Goal: Information Seeking & Learning: Learn about a topic

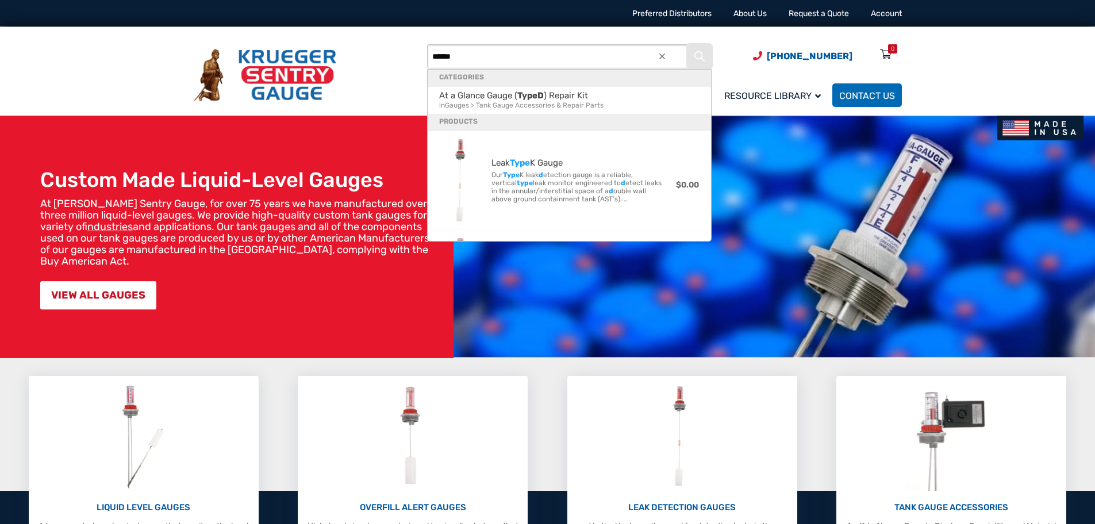
type input "******"
click at [701, 52] on icon "Search" at bounding box center [699, 56] width 10 height 10
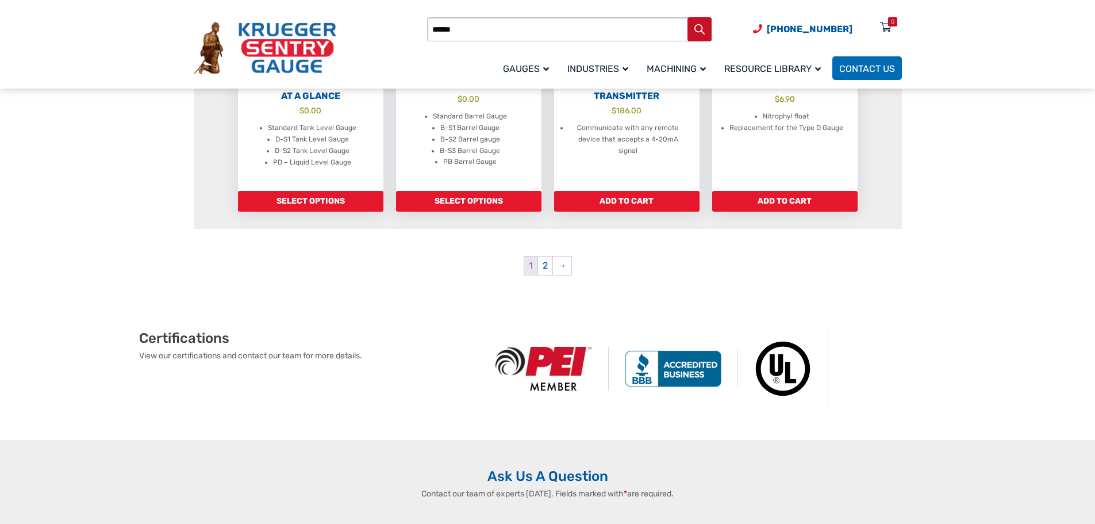
scroll to position [1322, 0]
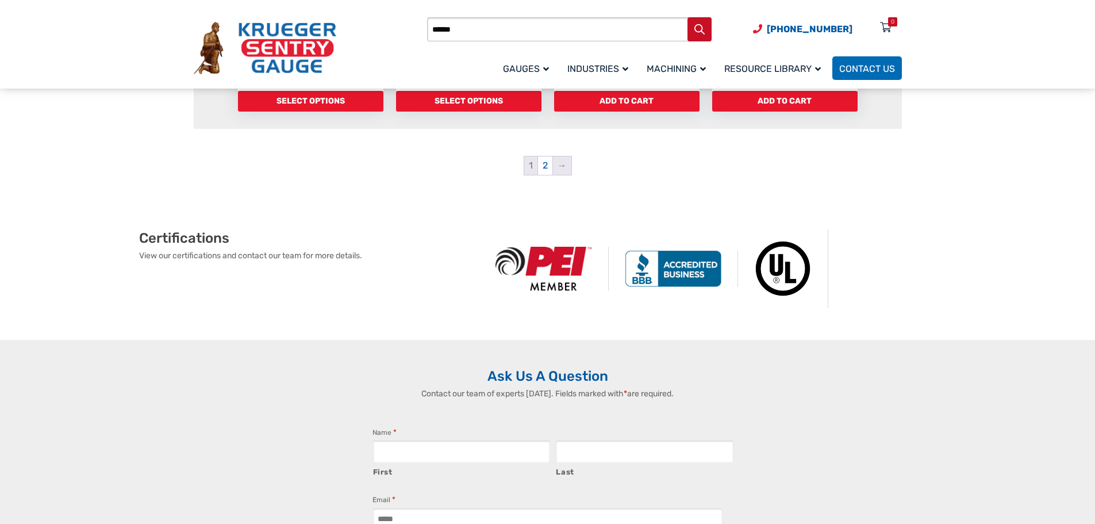
click at [564, 167] on link "→" at bounding box center [562, 165] width 18 height 18
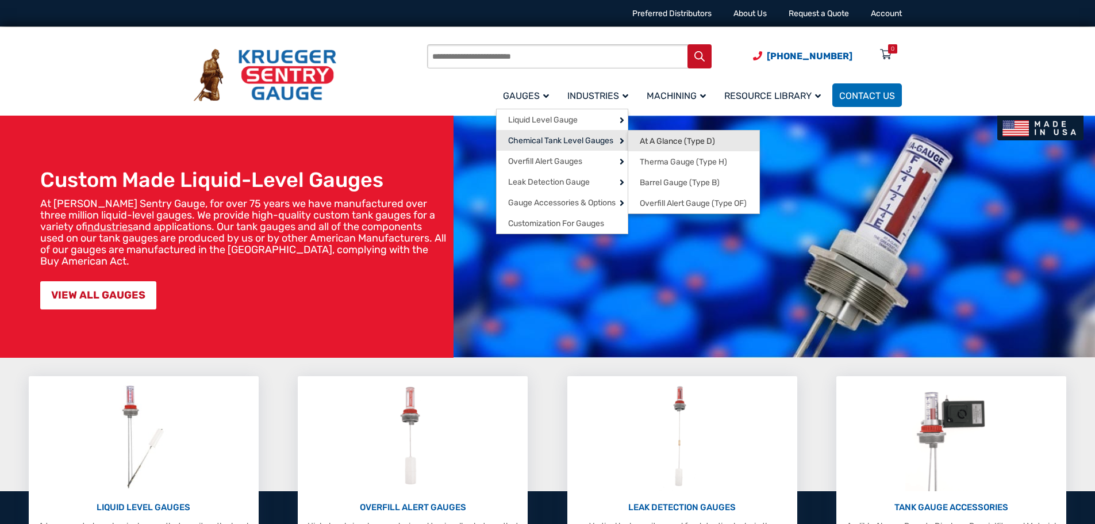
click at [644, 138] on span "At A Glance (Type D)" at bounding box center [677, 141] width 75 height 10
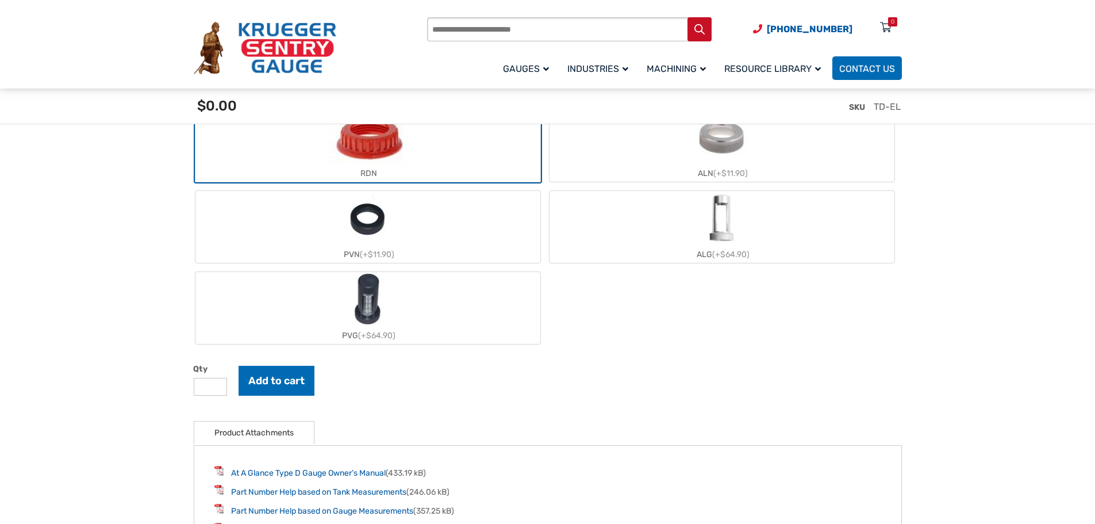
scroll to position [1264, 0]
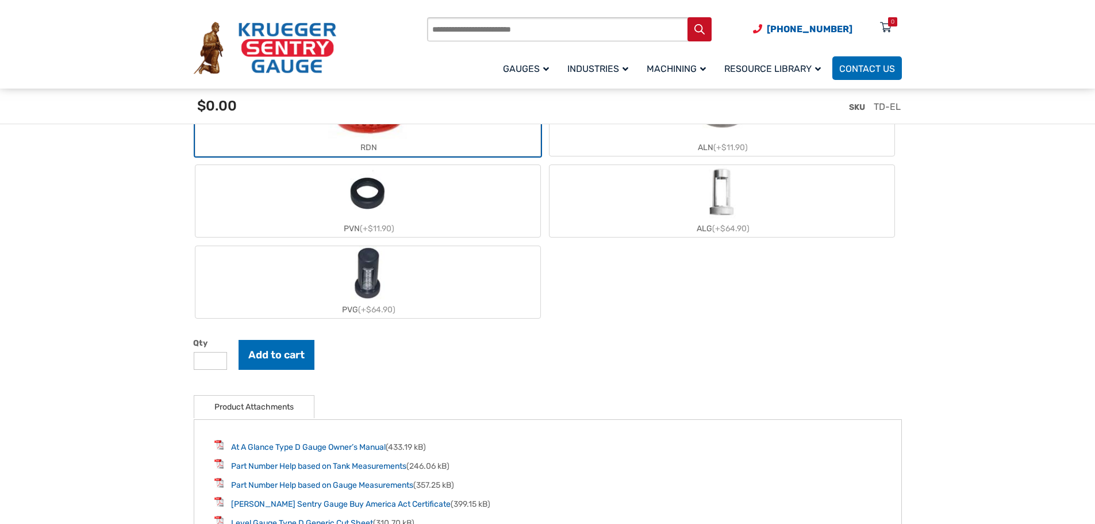
click at [373, 271] on img "PVG" at bounding box center [368, 273] width 34 height 55
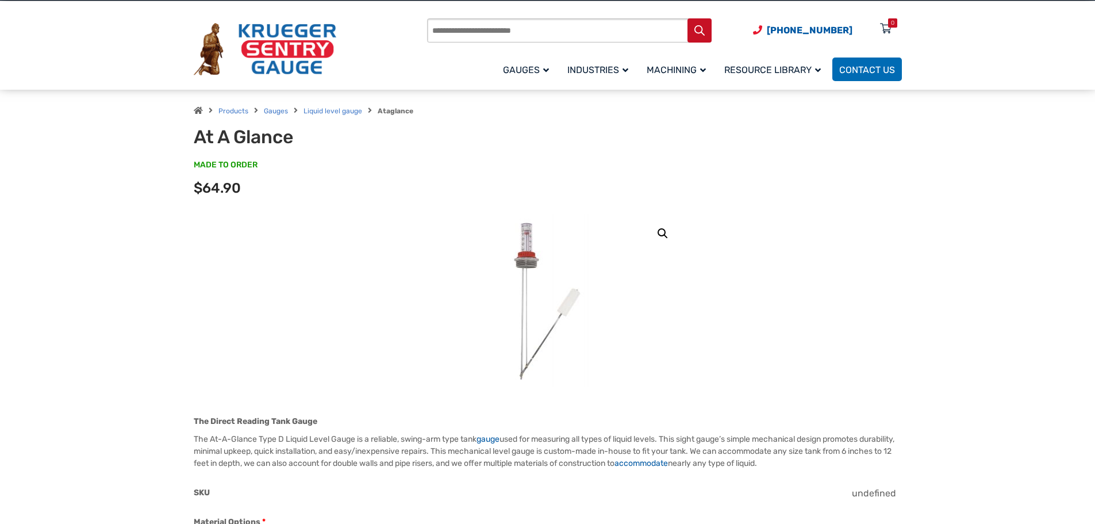
scroll to position [0, 0]
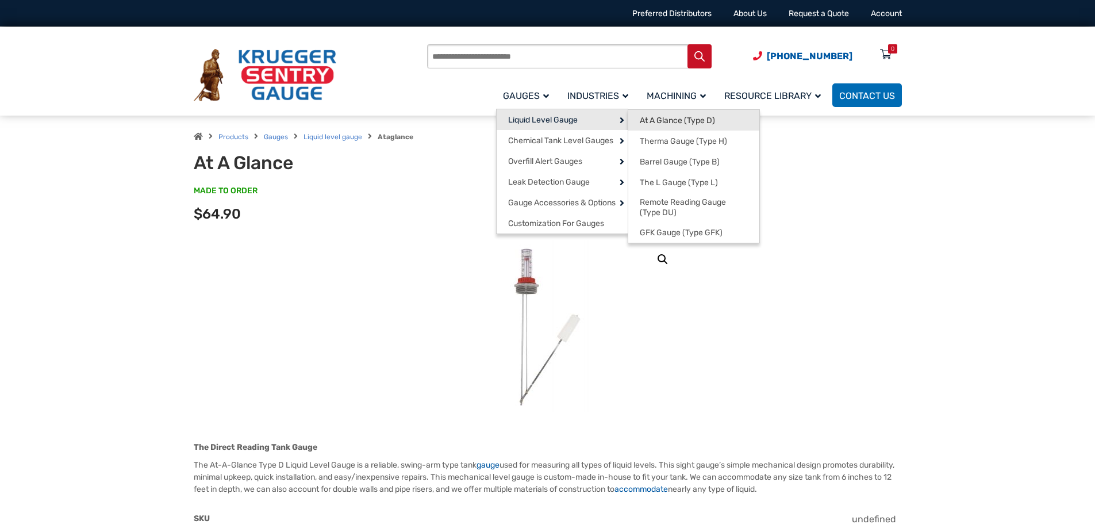
click at [657, 121] on span "At A Glance (Type D)" at bounding box center [677, 121] width 75 height 10
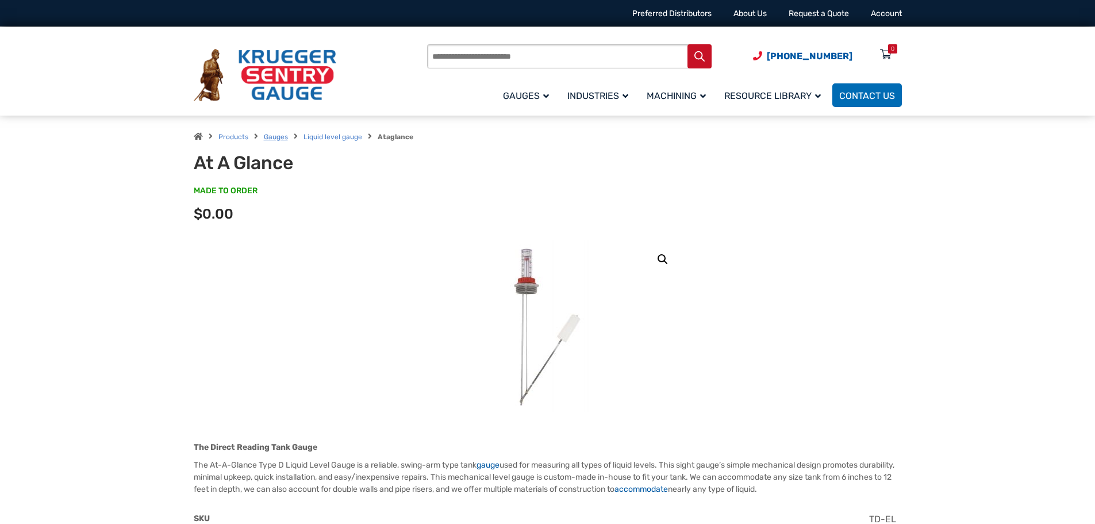
click at [269, 137] on link "Gauges" at bounding box center [276, 137] width 24 height 8
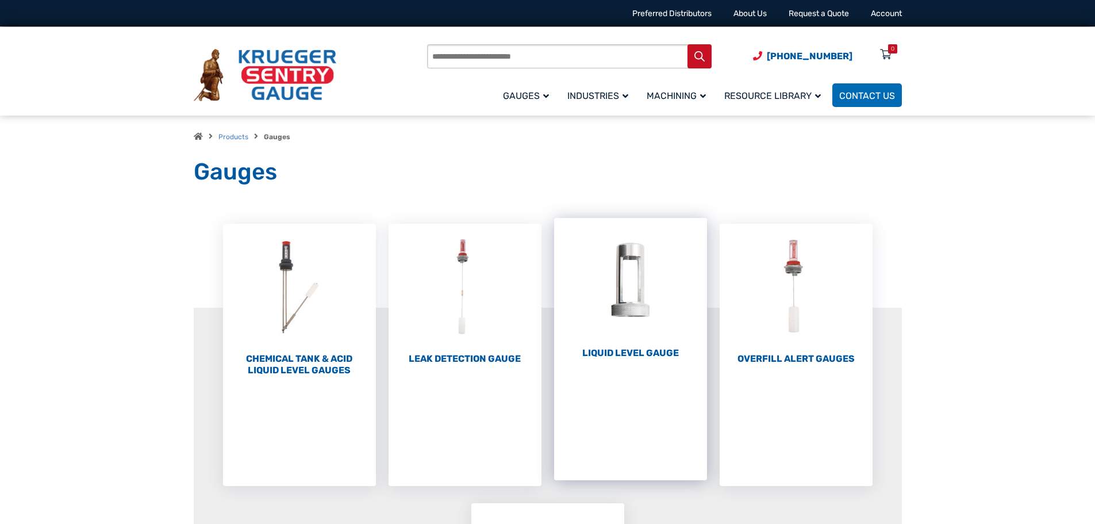
click at [624, 276] on img "Visit product category Liquid Level Gauge" at bounding box center [630, 281] width 153 height 126
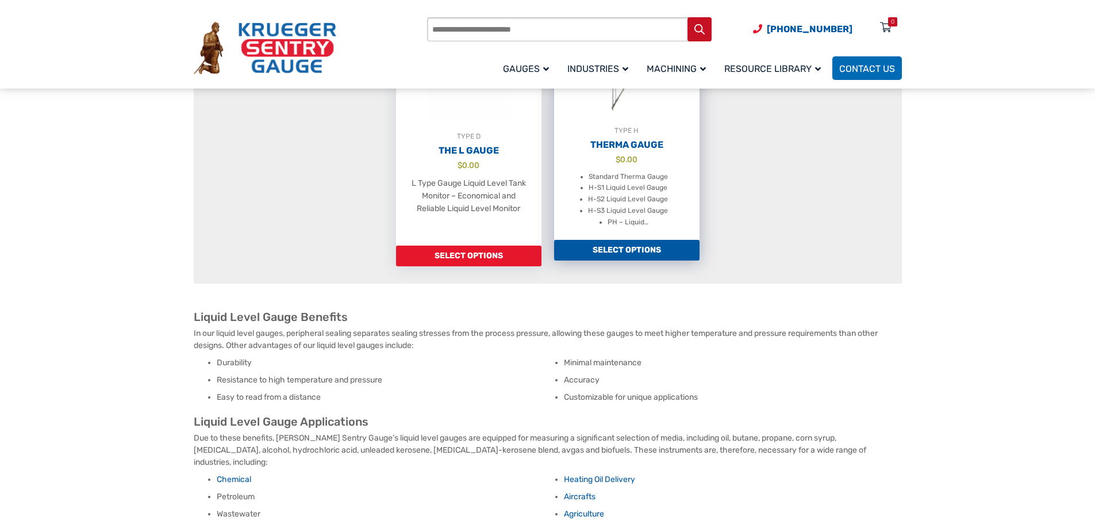
scroll to position [1035, 0]
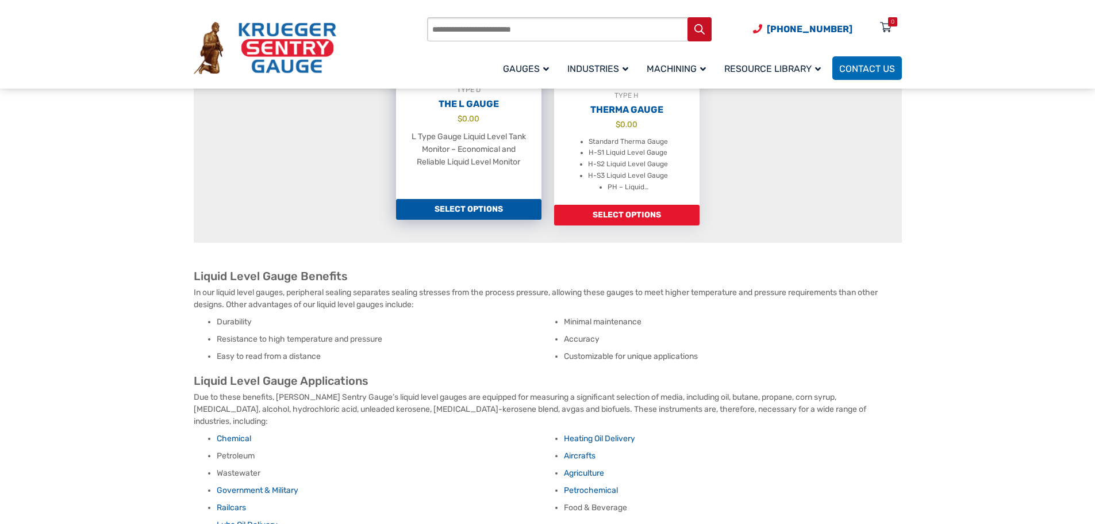
click at [491, 110] on h2 "The L Gauge" at bounding box center [468, 103] width 145 height 11
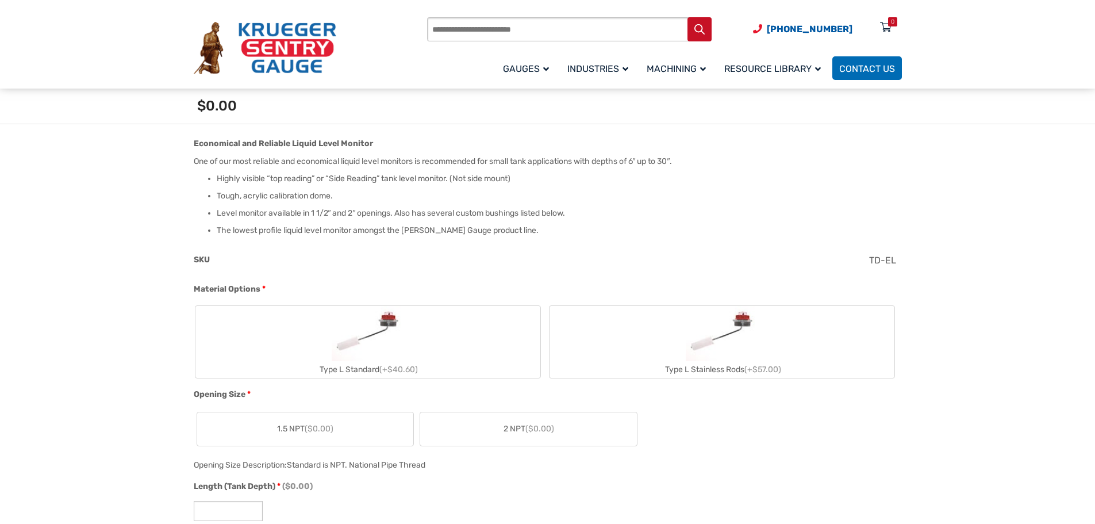
scroll to position [345, 0]
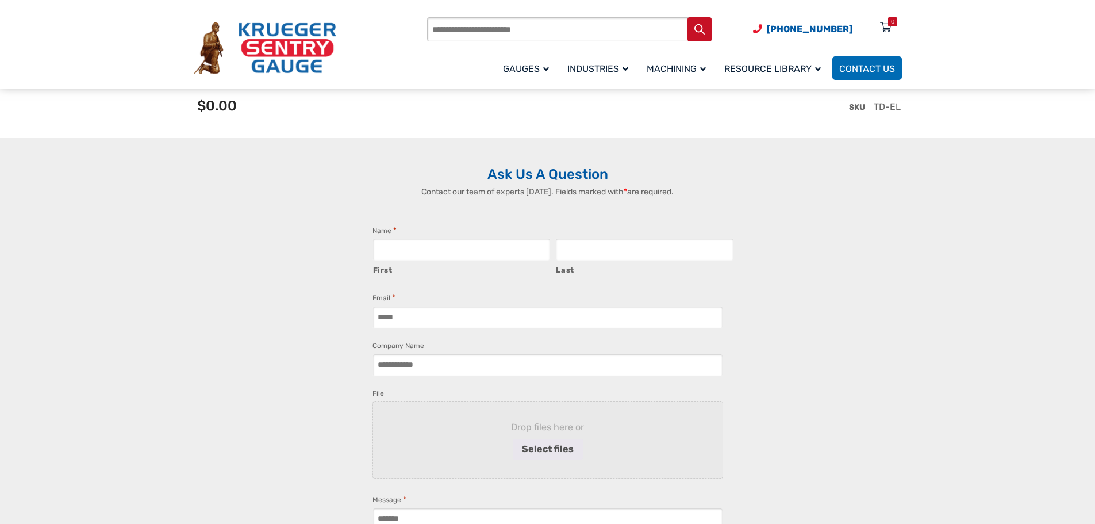
scroll to position [1954, 0]
